Goal: Task Accomplishment & Management: Manage account settings

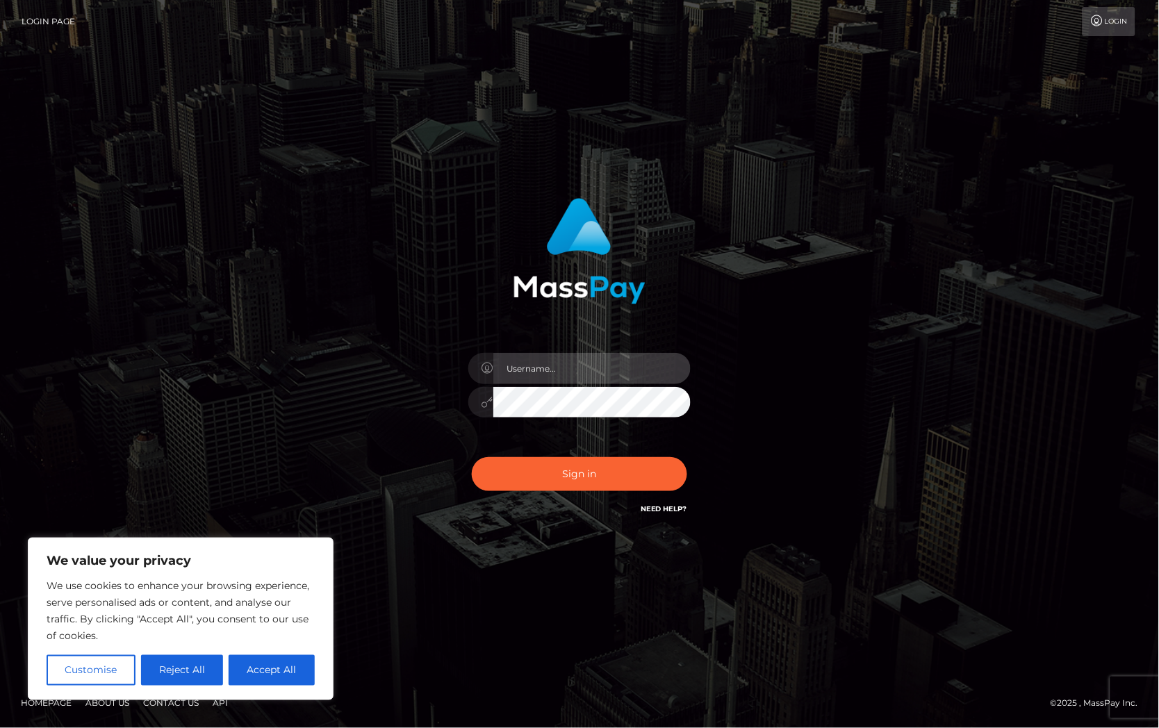
click at [622, 364] on input "text" at bounding box center [591, 368] width 197 height 31
type input "Christine.Silversocial"
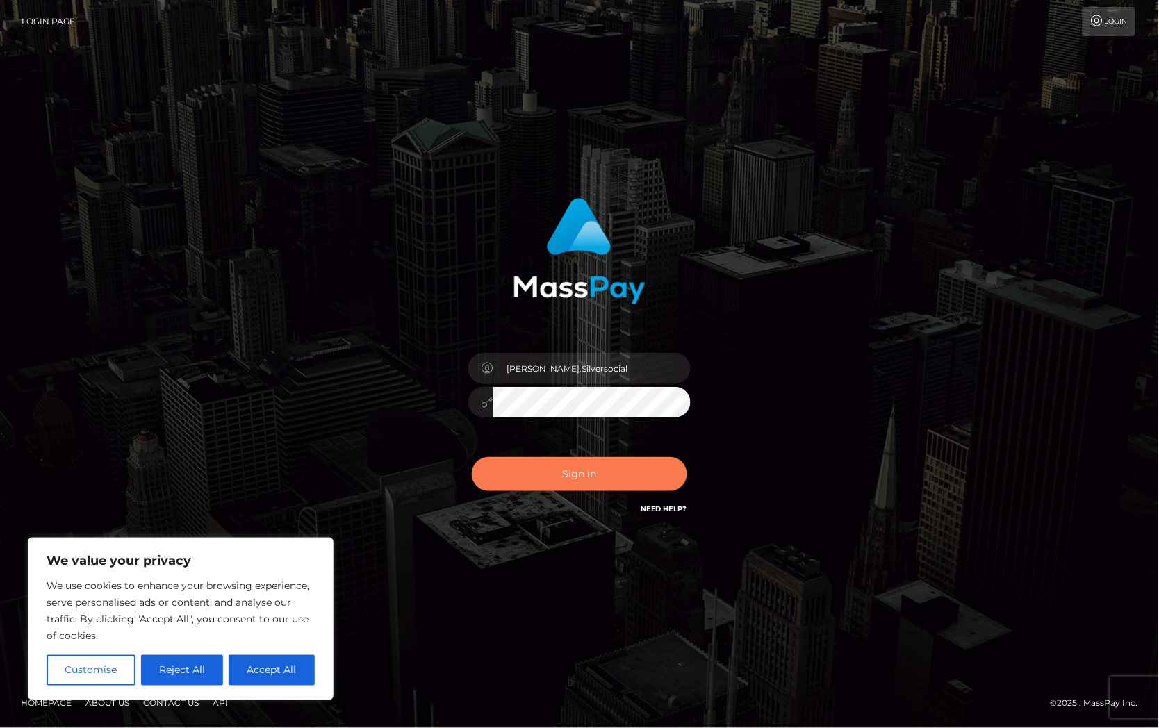
click at [581, 464] on button "Sign in" at bounding box center [579, 474] width 215 height 34
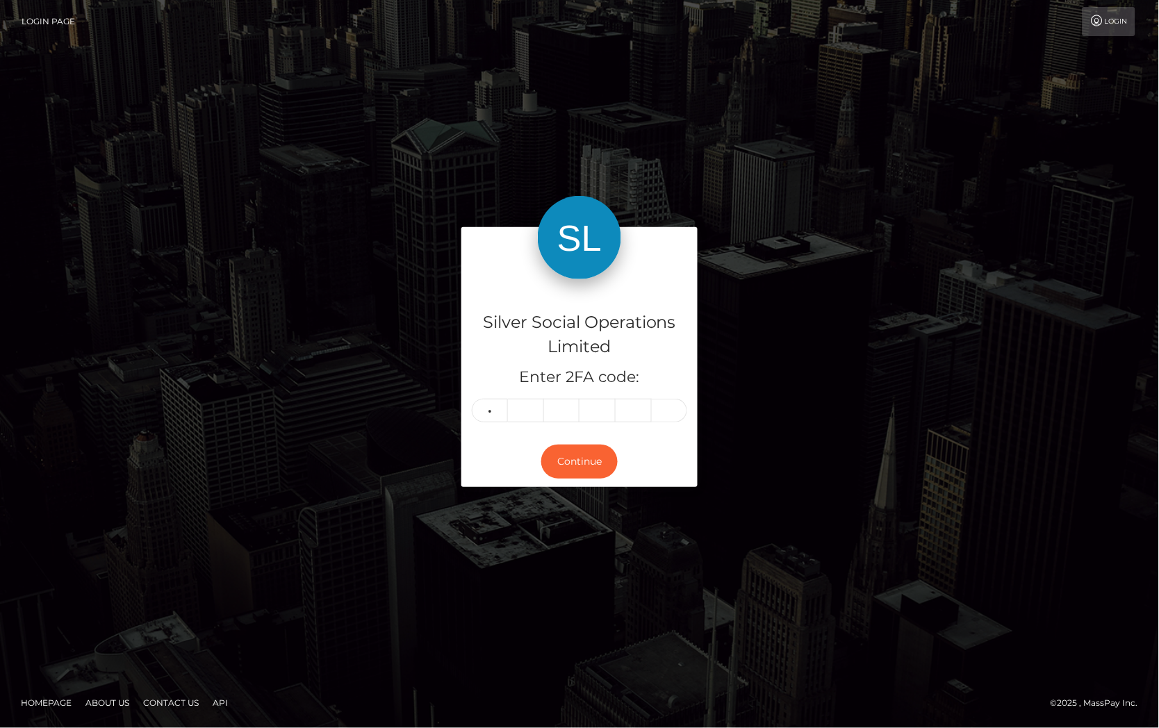
type input "8"
type input "2"
type input "5"
type input "2"
type input "3"
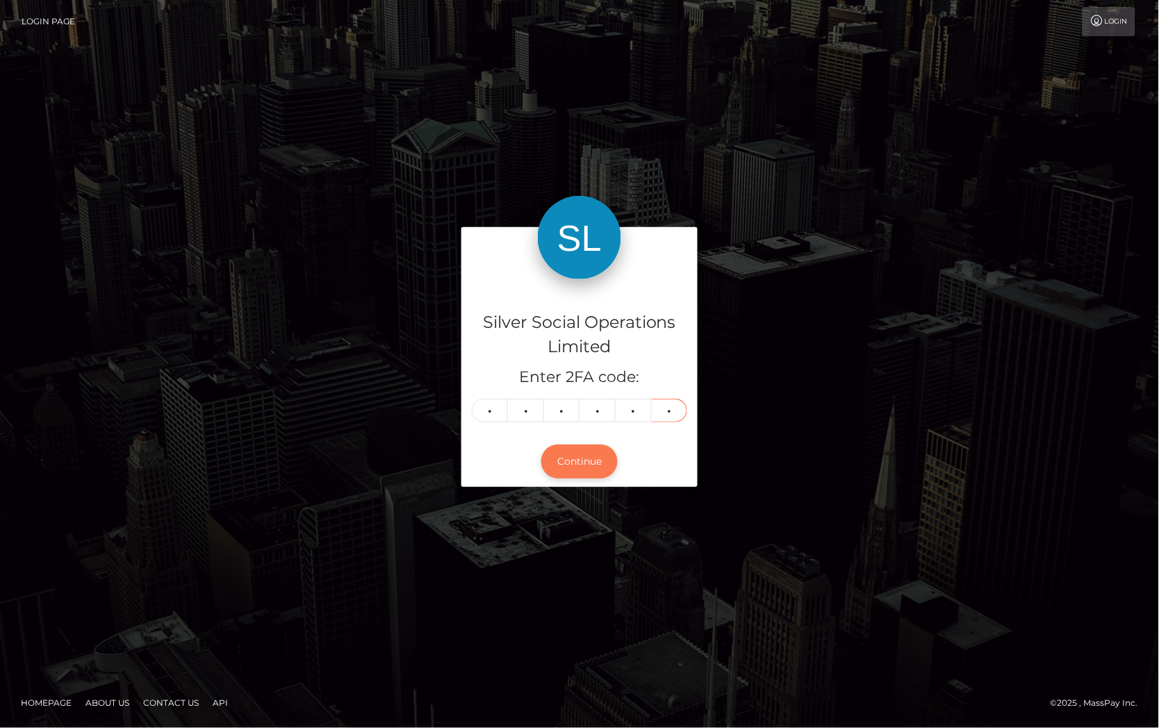
type input "4"
click at [582, 463] on button "Continue" at bounding box center [579, 462] width 76 height 34
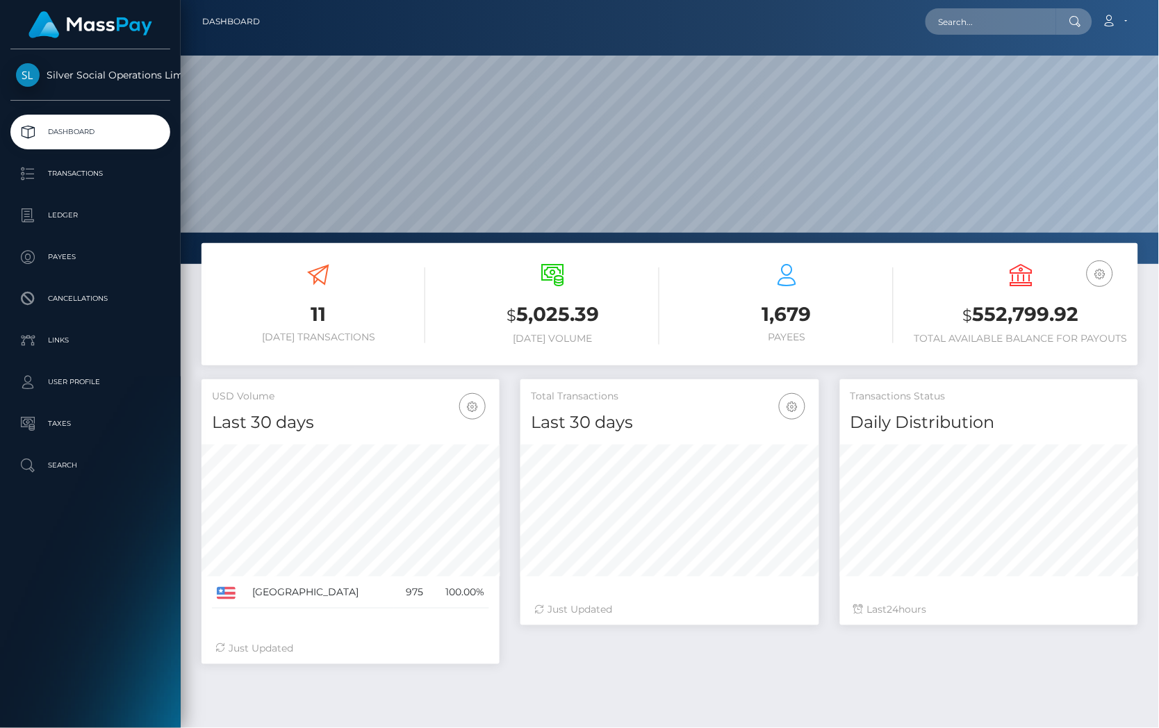
scroll to position [246, 297]
click at [989, 309] on h3 "$ 552,799.92" at bounding box center [1020, 315] width 213 height 28
copy h3 "552,799.92"
